Goal: Task Accomplishment & Management: Manage account settings

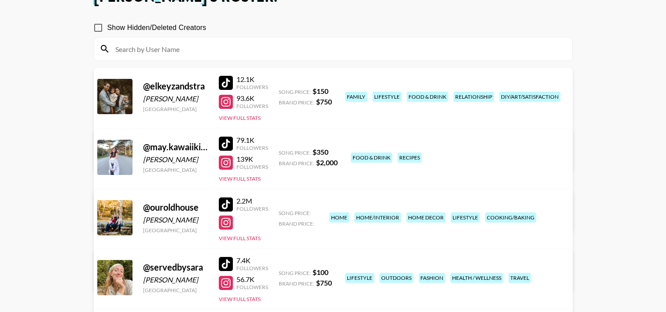
scroll to position [67, 0]
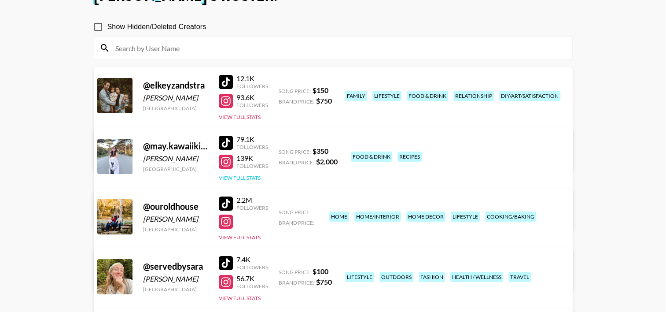
click at [234, 175] on button "View Full Stats" at bounding box center [240, 177] width 42 height 7
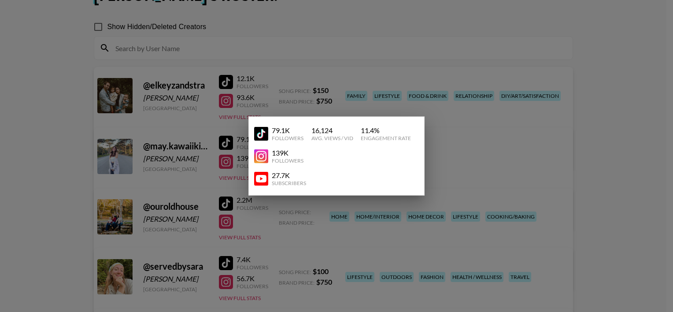
click at [200, 153] on div at bounding box center [336, 156] width 673 height 312
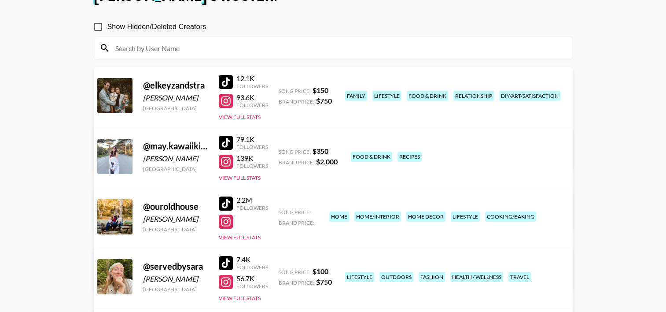
click at [336, 211] on link "View/Edit Details" at bounding box center [223, 215] width 227 height 9
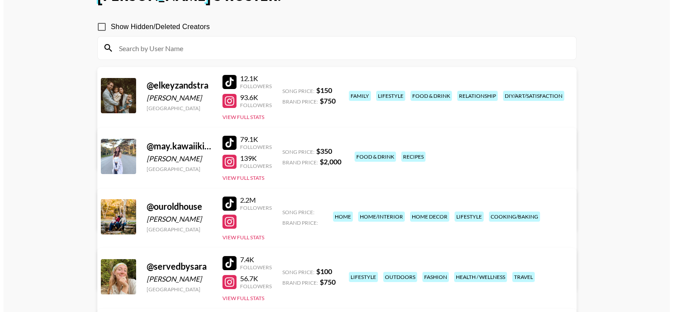
scroll to position [0, 0]
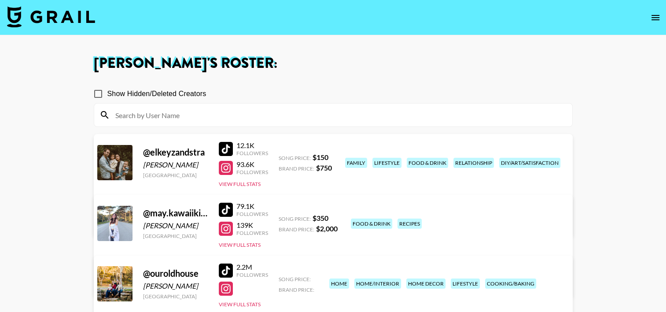
click at [73, 12] on img at bounding box center [51, 16] width 88 height 21
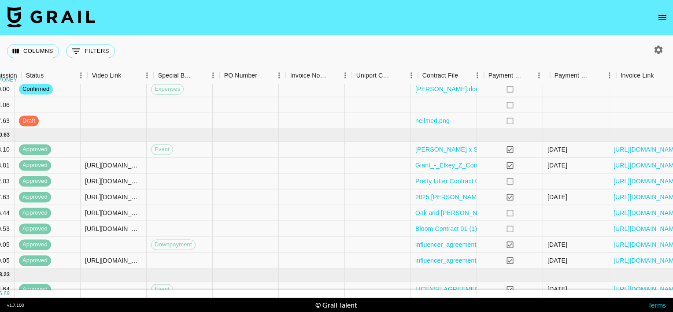
scroll to position [155, 753]
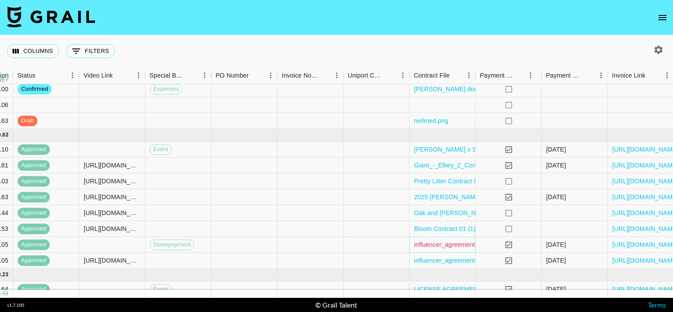
click at [426, 247] on link "influencer_agreement_yatzy_elkeyzandstra_signed.pdf" at bounding box center [491, 244] width 154 height 9
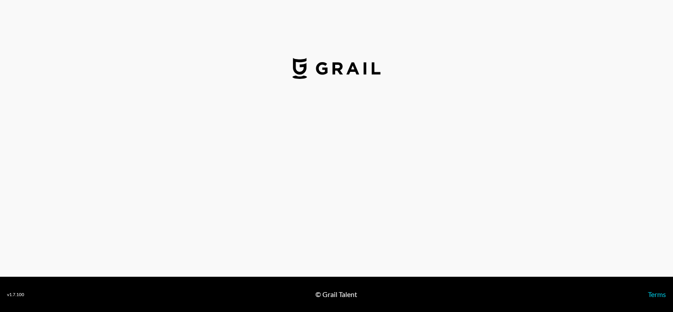
select select "USD"
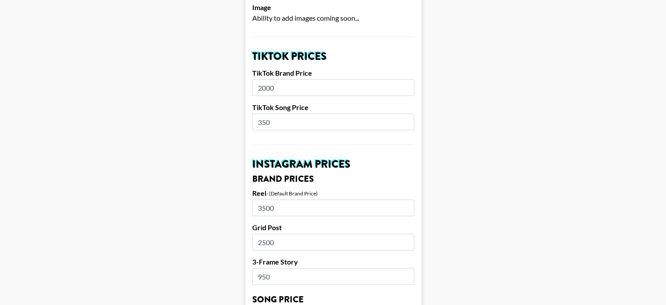
scroll to position [288, 0]
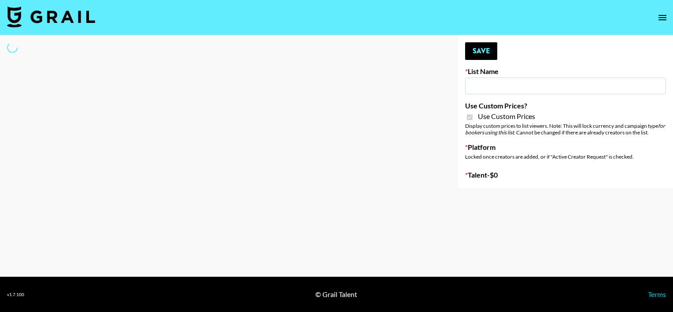
type input "Anker For Soundcore"
checkbox input "true"
select select "Brand"
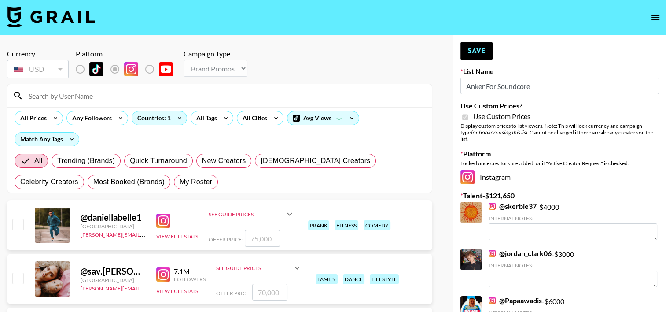
click at [183, 94] on input at bounding box center [224, 95] width 403 height 14
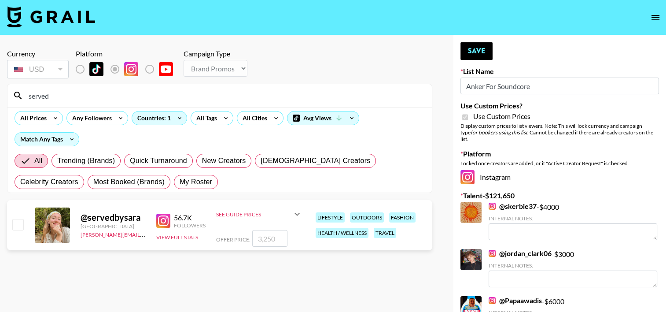
type input "served"
click at [21, 223] on input "checkbox" at bounding box center [17, 224] width 11 height 11
checkbox input "true"
click at [265, 237] on input "3250" at bounding box center [269, 238] width 35 height 17
type input "3000"
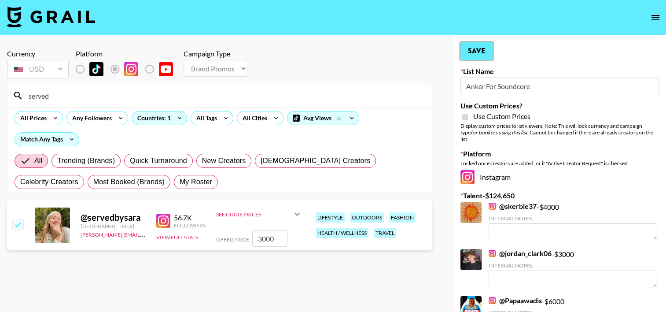
click at [474, 52] on button "Save" at bounding box center [477, 51] width 32 height 18
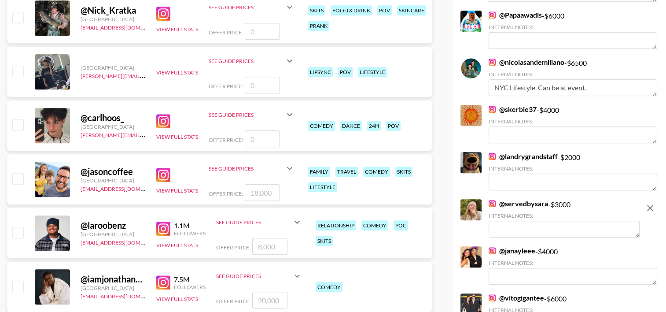
scroll to position [691, 0]
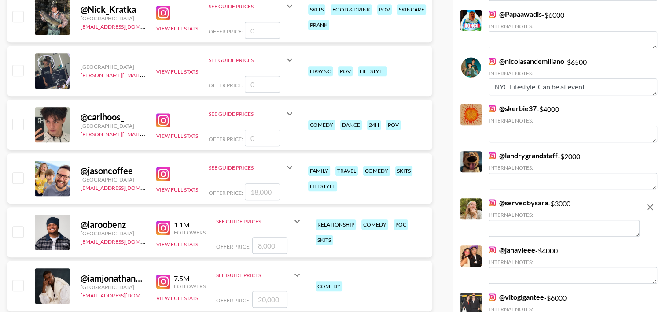
click at [515, 226] on textarea at bounding box center [564, 228] width 151 height 17
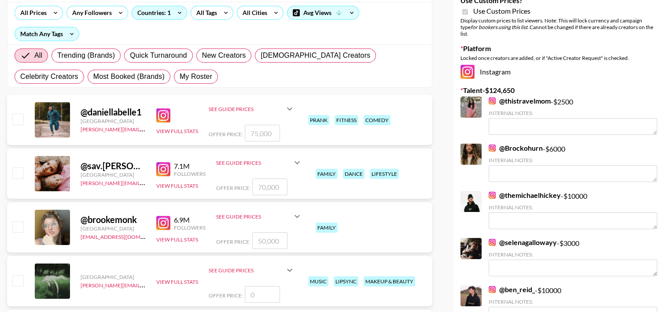
scroll to position [0, 0]
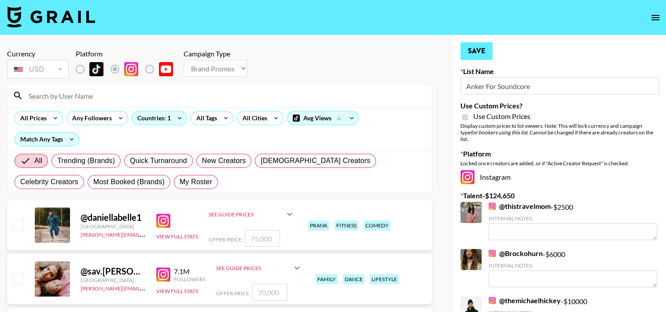
type textarea "Urban Hiker - Product Review"
click at [478, 52] on button "Save" at bounding box center [477, 51] width 32 height 18
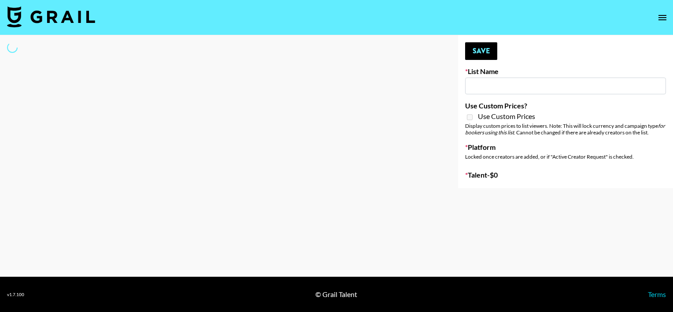
click at [240, 169] on div at bounding box center [222, 111] width 444 height 153
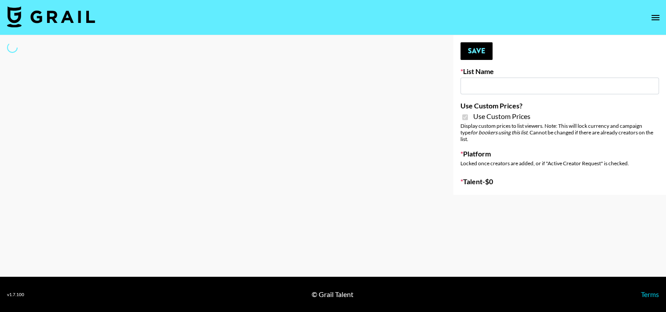
type input "Brickhouse (12th Sept)"
checkbox input "true"
select select "Brand"
